Goal: Task Accomplishment & Management: Use online tool/utility

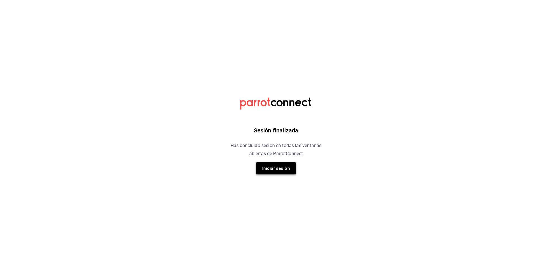
click at [285, 173] on button "Iniciar sesión" at bounding box center [276, 168] width 40 height 12
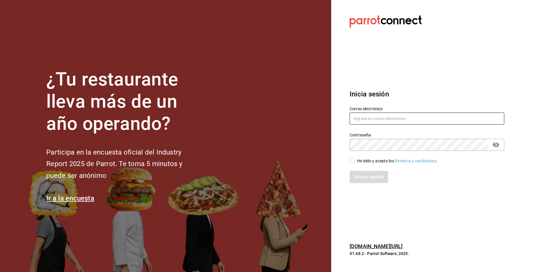
type input "barbara@correo.com"
click at [353, 161] on input "He leído y acepto los Términos y condiciones." at bounding box center [352, 160] width 5 height 5
checkbox input "true"
click at [361, 180] on button "Iniciar sesión" at bounding box center [369, 177] width 39 height 12
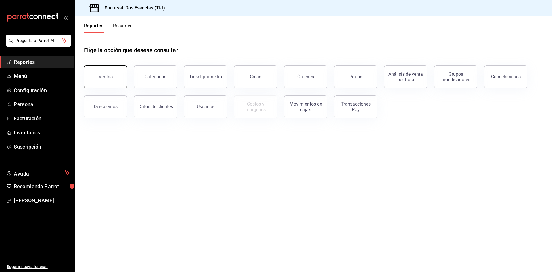
click at [105, 72] on button "Ventas" at bounding box center [105, 76] width 43 height 23
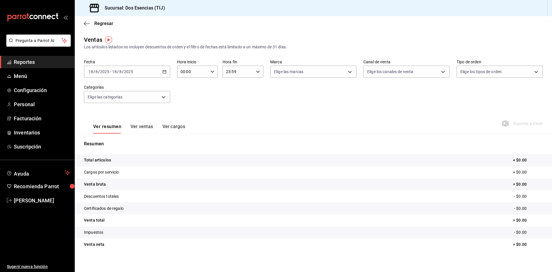
click at [163, 73] on icon "button" at bounding box center [164, 72] width 4 height 4
click at [110, 142] on span "Rango de fechas" at bounding box center [111, 141] width 45 height 6
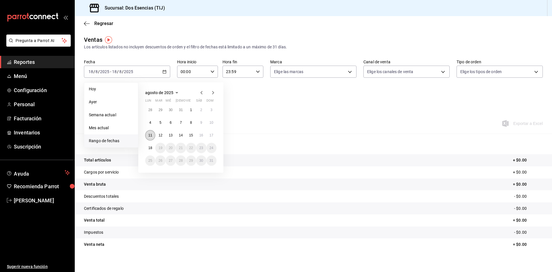
click at [149, 135] on abbr "11" at bounding box center [150, 135] width 4 height 4
click at [212, 135] on abbr "17" at bounding box center [212, 135] width 4 height 4
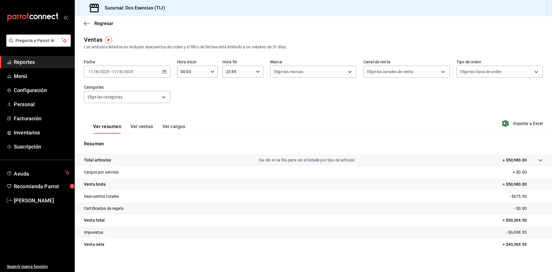
click at [164, 69] on div "[DATE] [DATE] - [DATE] [DATE]" at bounding box center [127, 72] width 86 height 12
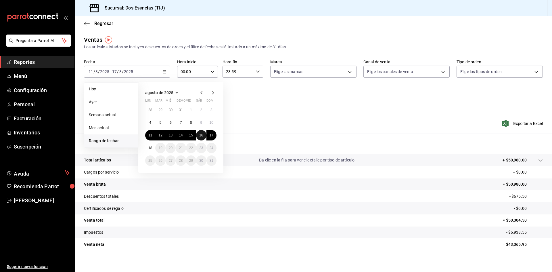
click at [201, 134] on abbr "16" at bounding box center [201, 135] width 4 height 4
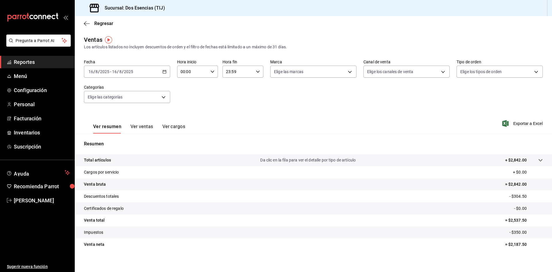
click at [164, 69] on div "[DATE] [DATE] - [DATE] [DATE]" at bounding box center [127, 72] width 86 height 12
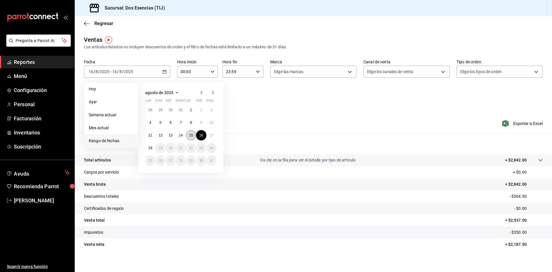
click at [189, 135] on abbr "15" at bounding box center [191, 135] width 4 height 4
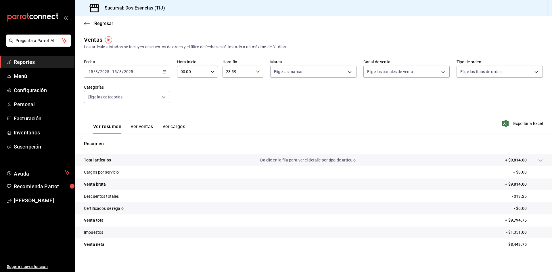
click at [165, 70] on \(Stroke\) "button" at bounding box center [165, 70] width 0 height 0
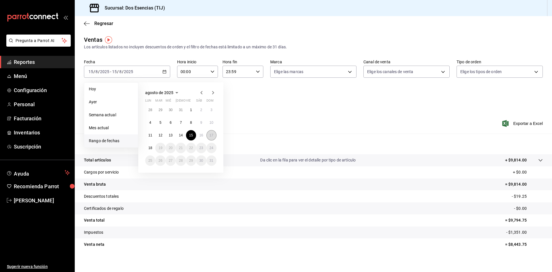
click at [211, 135] on abbr "17" at bounding box center [212, 135] width 4 height 4
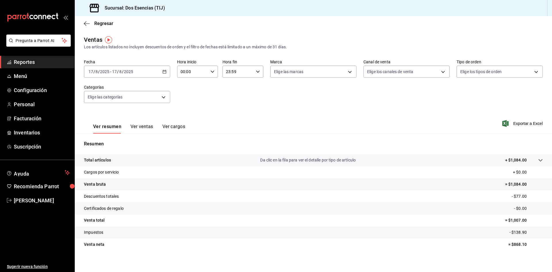
click at [35, 63] on span "Reportes" at bounding box center [42, 62] width 56 height 8
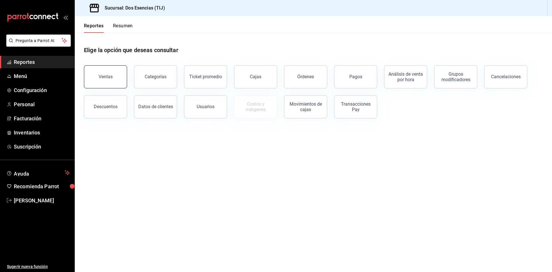
click at [107, 78] on div "Ventas" at bounding box center [106, 76] width 14 height 5
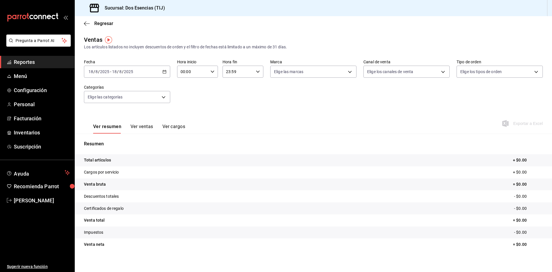
click at [30, 62] on span "Reportes" at bounding box center [42, 62] width 56 height 8
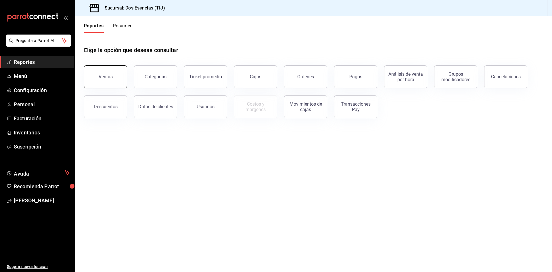
click at [103, 81] on button "Ventas" at bounding box center [105, 76] width 43 height 23
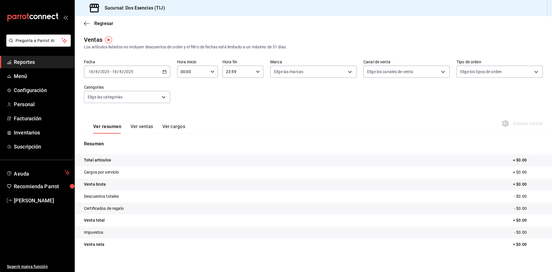
click at [163, 72] on icon "button" at bounding box center [164, 72] width 4 height 4
click at [113, 141] on span "Rango de fechas" at bounding box center [111, 141] width 45 height 6
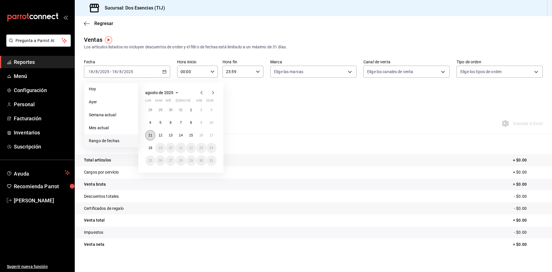
click at [151, 137] on abbr "11" at bounding box center [150, 135] width 4 height 4
click at [211, 138] on button "17" at bounding box center [211, 135] width 10 height 10
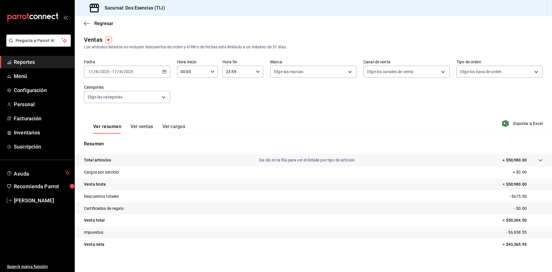
click at [517, 124] on span "Exportar a Excel" at bounding box center [522, 123] width 39 height 7
click at [39, 61] on span "Reportes" at bounding box center [42, 62] width 56 height 8
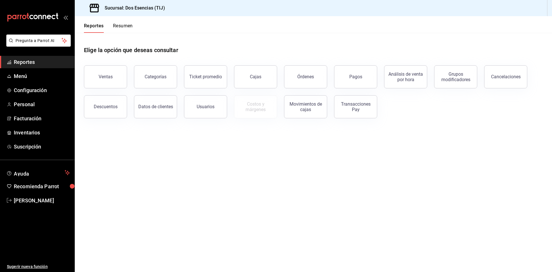
click at [353, 79] on div "Pagos" at bounding box center [355, 76] width 13 height 5
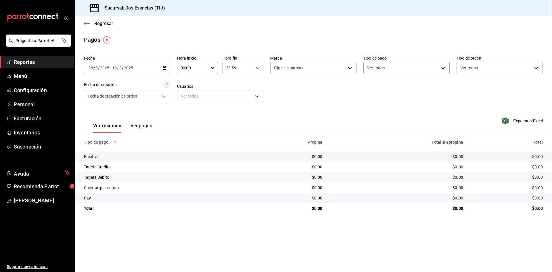
click at [166, 68] on \(Stroke\) "button" at bounding box center [164, 67] width 3 height 3
click at [95, 149] on span "Rango de fechas" at bounding box center [111, 150] width 45 height 6
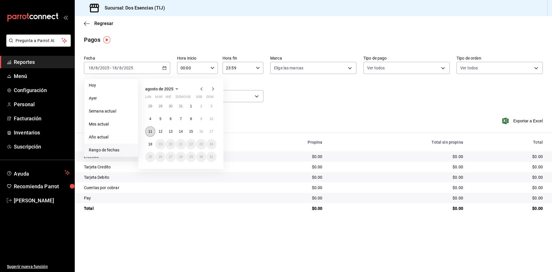
click at [152, 134] on button "11" at bounding box center [150, 131] width 10 height 10
click at [215, 133] on button "17" at bounding box center [211, 131] width 10 height 10
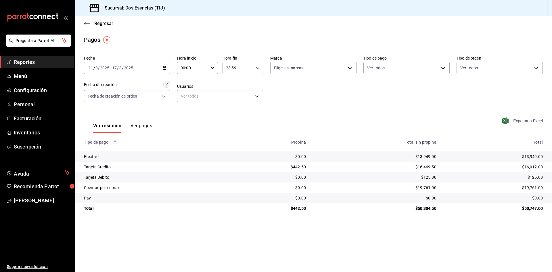
click at [513, 122] on span "Exportar a Excel" at bounding box center [522, 120] width 39 height 7
